Goal: Task Accomplishment & Management: Manage account settings

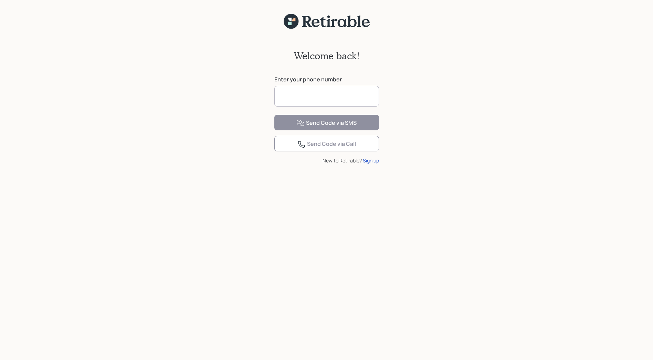
click at [311, 95] on input at bounding box center [326, 96] width 105 height 21
type input "**********"
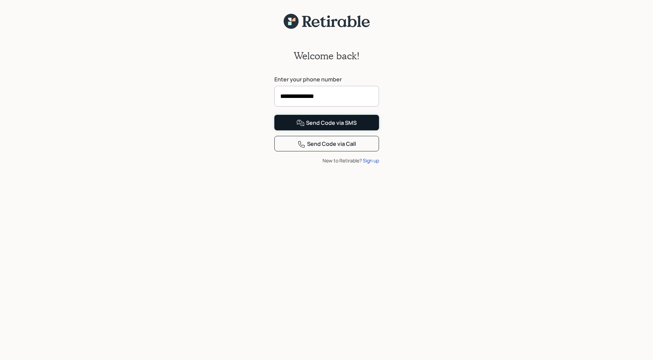
click at [312, 127] on div "Send Code via SMS" at bounding box center [327, 123] width 60 height 8
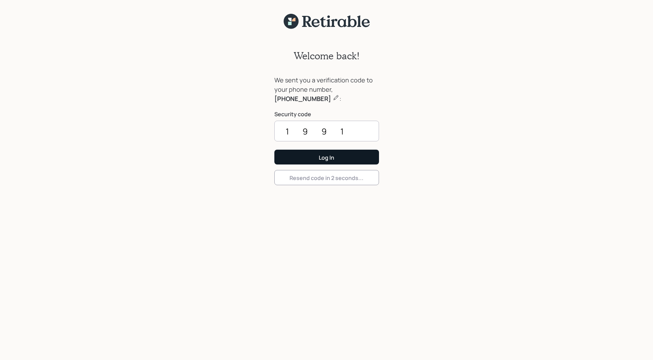
type input "1991"
click at [321, 154] on div "Log In" at bounding box center [326, 158] width 15 height 8
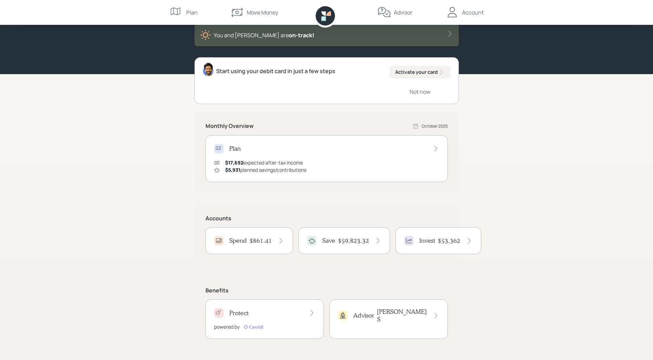
scroll to position [41, 0]
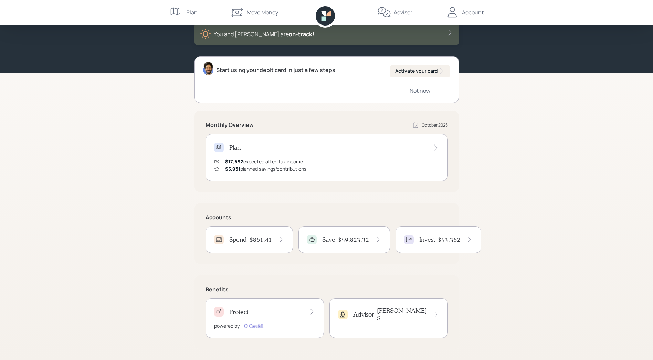
click at [232, 310] on h4 "Protect" at bounding box center [238, 312] width 19 height 8
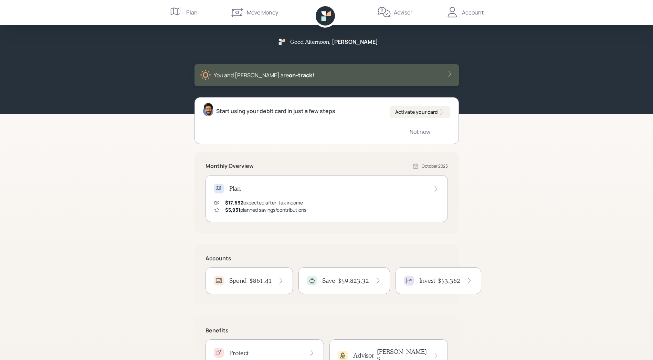
scroll to position [0, 0]
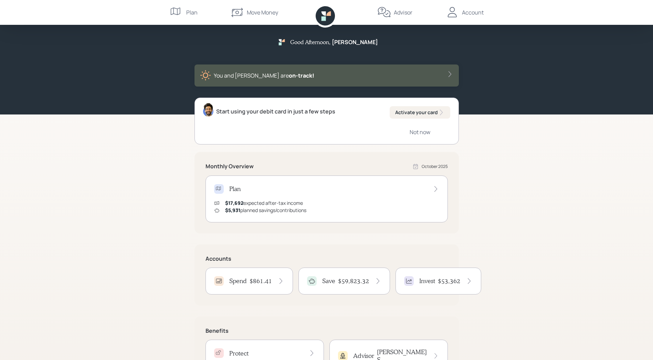
click at [464, 11] on div "Account" at bounding box center [473, 12] width 22 height 8
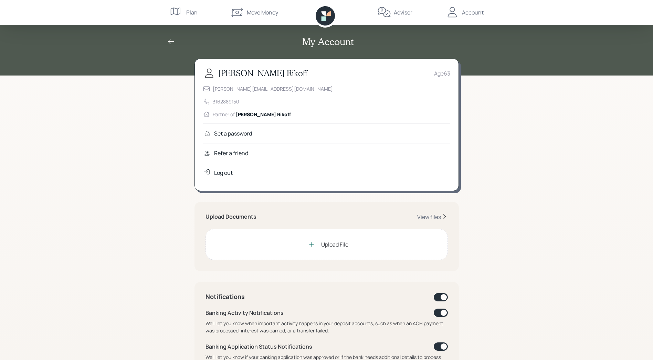
click at [180, 13] on icon at bounding box center [175, 12] width 10 height 8
